Goal: Use online tool/utility: Utilize a website feature to perform a specific function

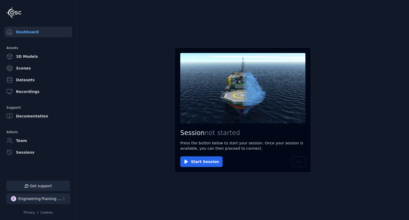
click at [58, 198] on div "Engineering-Training (SSO Staging)" at bounding box center [39, 198] width 43 height 5
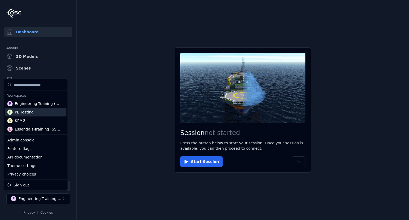
click at [31, 114] on div "P PE Testing" at bounding box center [35, 112] width 61 height 9
click at [104, 130] on html "Support Dashboard Assets 3D Models Scenes Datasets Recordings Support Documenta…" at bounding box center [204, 110] width 409 height 220
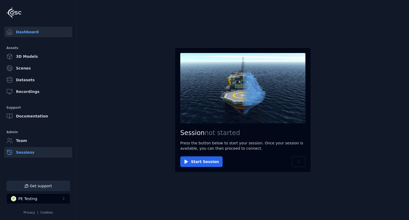
click at [21, 152] on link "Sessions" at bounding box center [38, 152] width 68 height 11
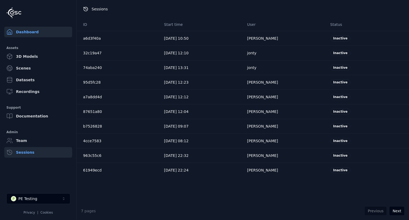
click at [34, 33] on link "Dashboard" at bounding box center [38, 32] width 68 height 11
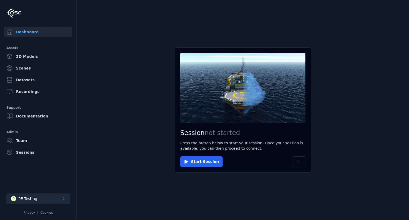
click at [59, 203] on button "P PE Testing" at bounding box center [38, 198] width 64 height 11
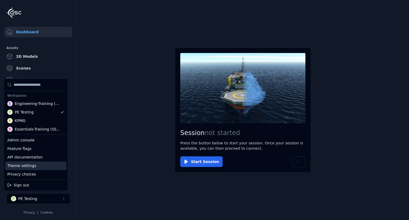
click at [36, 168] on div "Theme settings" at bounding box center [35, 165] width 61 height 9
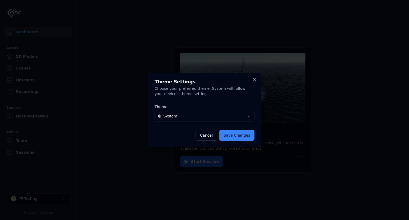
click at [174, 116] on body "Support Dashboard Assets 3D Models Scenes Datasets Recordings Support Documenta…" at bounding box center [204, 110] width 409 height 220
click at [230, 140] on button "Save Changes" at bounding box center [236, 135] width 35 height 11
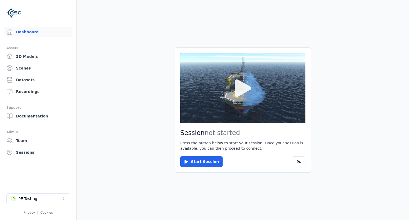
click at [216, 100] on button at bounding box center [242, 88] width 125 height 70
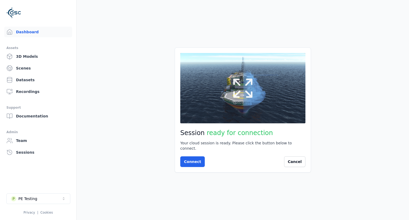
click at [256, 95] on button at bounding box center [242, 88] width 125 height 70
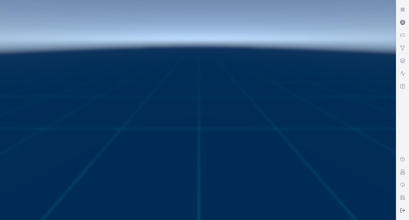
click at [248, 109] on div at bounding box center [198, 110] width 400 height 224
drag, startPoint x: 248, startPoint y: 109, endPoint x: 249, endPoint y: 97, distance: 12.0
drag, startPoint x: 249, startPoint y: 97, endPoint x: 217, endPoint y: 101, distance: 32.2
click at [217, 101] on div at bounding box center [198, 110] width 400 height 224
drag, startPoint x: 214, startPoint y: 106, endPoint x: 216, endPoint y: 97, distance: 9.0
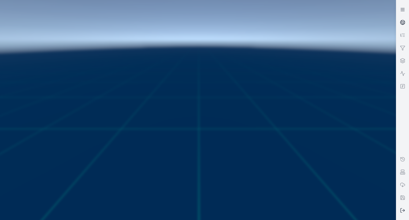
click at [216, 97] on div at bounding box center [198, 110] width 400 height 224
drag, startPoint x: 207, startPoint y: 106, endPoint x: 207, endPoint y: 101, distance: 5.1
drag, startPoint x: 207, startPoint y: 101, endPoint x: 202, endPoint y: 110, distance: 10.0
click at [202, 110] on div at bounding box center [198, 110] width 400 height 224
drag, startPoint x: 203, startPoint y: 113, endPoint x: 203, endPoint y: 109, distance: 4.0
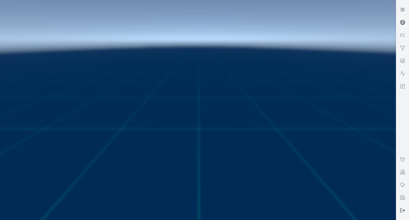
drag, startPoint x: 203, startPoint y: 109, endPoint x: 182, endPoint y: 112, distance: 21.5
click at [181, 112] on div at bounding box center [198, 110] width 400 height 224
click at [400, 22] on circle at bounding box center [402, 22] width 5 height 5
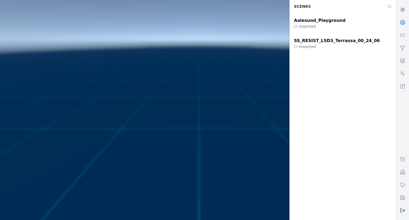
click at [249, 64] on div at bounding box center [198, 110] width 400 height 224
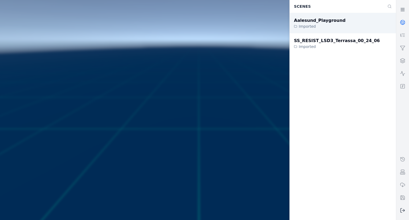
click at [338, 20] on div "Aalesund_Playground Imported" at bounding box center [343, 23] width 106 height 20
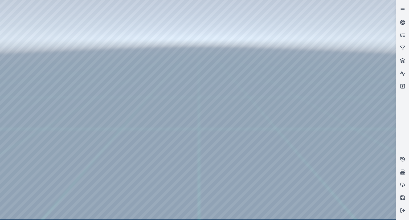
click at [209, 151] on div at bounding box center [198, 109] width 396 height 219
drag, startPoint x: 214, startPoint y: 152, endPoint x: 279, endPoint y: 162, distance: 65.5
click at [279, 162] on div at bounding box center [198, 109] width 396 height 219
click at [191, 112] on div at bounding box center [198, 109] width 396 height 219
drag, startPoint x: 191, startPoint y: 112, endPoint x: 176, endPoint y: 116, distance: 15.7
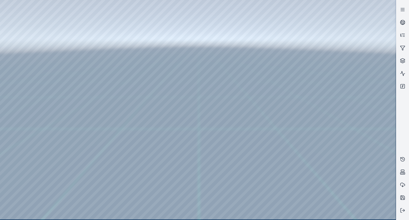
click at [153, 113] on div at bounding box center [198, 109] width 396 height 219
drag, startPoint x: 154, startPoint y: 114, endPoint x: 160, endPoint y: 127, distance: 14.9
click at [237, 213] on div at bounding box center [198, 109] width 396 height 219
click at [236, 215] on div at bounding box center [198, 109] width 396 height 219
click at [233, 174] on div at bounding box center [198, 109] width 396 height 219
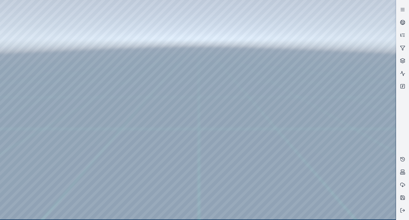
drag, startPoint x: 233, startPoint y: 174, endPoint x: 216, endPoint y: 176, distance: 16.9
click at [406, 88] on link at bounding box center [402, 86] width 13 height 13
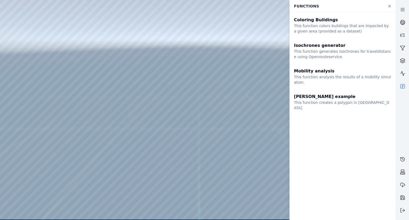
click at [252, 112] on div at bounding box center [198, 109] width 396 height 219
drag, startPoint x: 243, startPoint y: 114, endPoint x: 338, endPoint y: 107, distance: 94.8
drag, startPoint x: 338, startPoint y: 107, endPoint x: 253, endPoint y: 117, distance: 85.0
click at [253, 117] on div at bounding box center [198, 109] width 396 height 219
drag, startPoint x: 214, startPoint y: 116, endPoint x: 258, endPoint y: 114, distance: 43.7
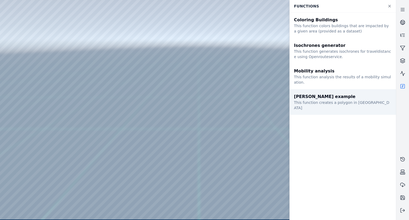
click at [330, 93] on div "[PERSON_NAME] example" at bounding box center [343, 96] width 98 height 6
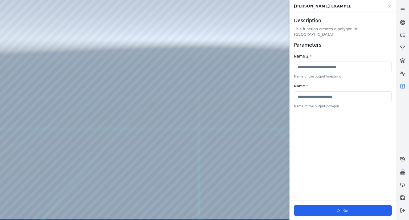
click at [404, 89] on icon at bounding box center [402, 86] width 5 height 5
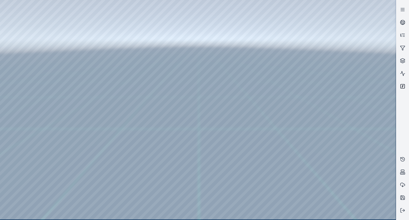
click at [402, 84] on icon at bounding box center [402, 86] width 5 height 5
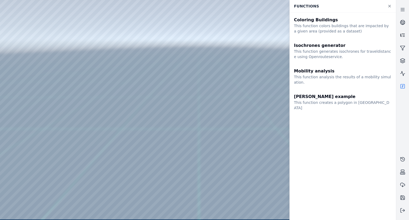
click at [401, 35] on icon at bounding box center [401, 34] width 1 height 1
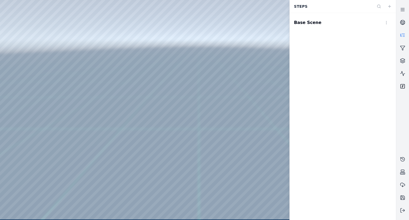
click at [405, 85] on link at bounding box center [402, 86] width 13 height 13
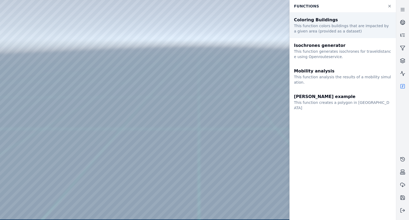
click at [366, 23] on div "This function colors buildings that are impacted by a given area (provided as a…" at bounding box center [343, 28] width 98 height 11
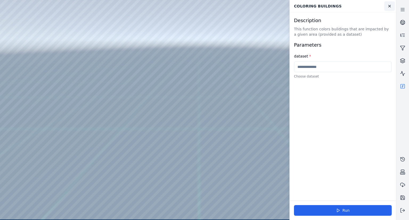
click at [388, 7] on icon at bounding box center [389, 6] width 2 height 2
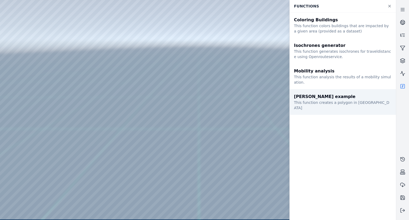
click at [365, 92] on div "[PERSON_NAME] example This function creates a polygon in [GEOGRAPHIC_DATA]" at bounding box center [343, 102] width 106 height 26
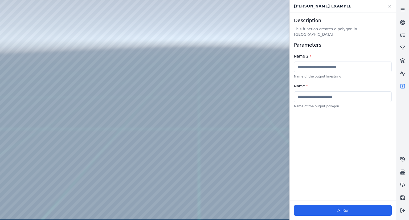
click at [403, 87] on icon at bounding box center [402, 86] width 5 height 5
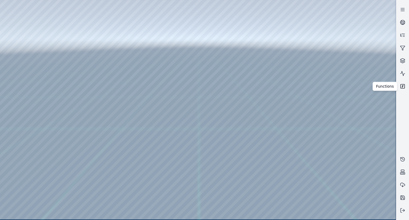
click at [402, 87] on icon at bounding box center [402, 86] width 1 height 2
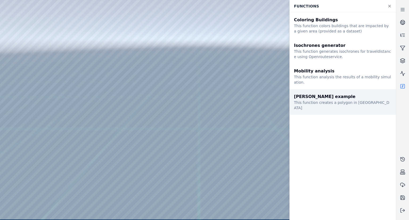
click at [318, 93] on div "[PERSON_NAME] example" at bounding box center [343, 96] width 98 height 6
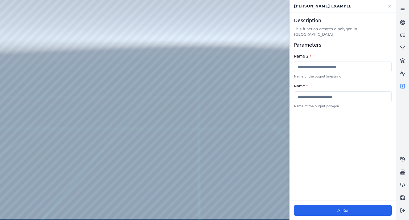
click at [329, 64] on input "text" at bounding box center [343, 67] width 98 height 11
click at [318, 116] on div "Description This function creates a polygon in Terrassa Parameters Name 2 * Nam…" at bounding box center [343, 107] width 106 height 188
click at [389, 4] on icon at bounding box center [389, 6] width 4 height 4
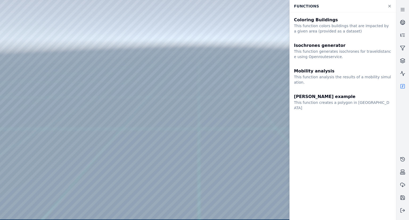
click at [405, 84] on rect at bounding box center [403, 86] width 4 height 4
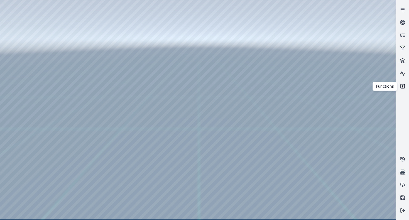
click at [401, 86] on icon at bounding box center [402, 86] width 5 height 5
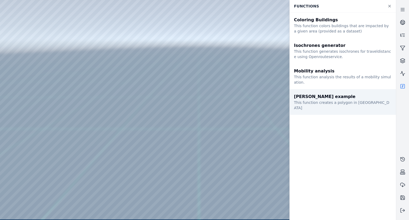
click at [320, 93] on div "[PERSON_NAME] example" at bounding box center [343, 96] width 98 height 6
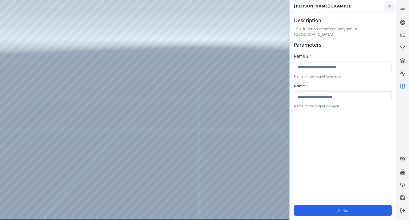
click at [390, 5] on icon at bounding box center [389, 6] width 4 height 4
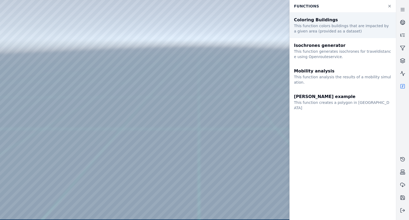
click at [355, 27] on div "This function colors buildings that are impacted by a given area (provided as a…" at bounding box center [343, 28] width 98 height 11
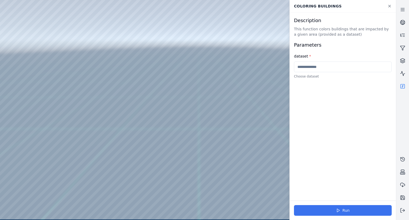
click at [341, 209] on button "Run" at bounding box center [343, 210] width 98 height 11
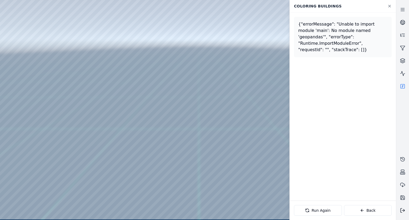
click at [407, 211] on button at bounding box center [402, 210] width 13 height 13
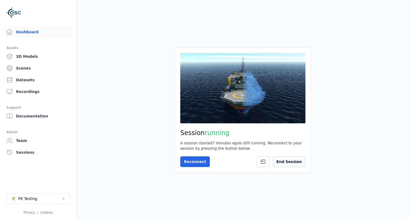
click at [298, 164] on button "End Session" at bounding box center [289, 161] width 33 height 11
